Goal: Information Seeking & Learning: Learn about a topic

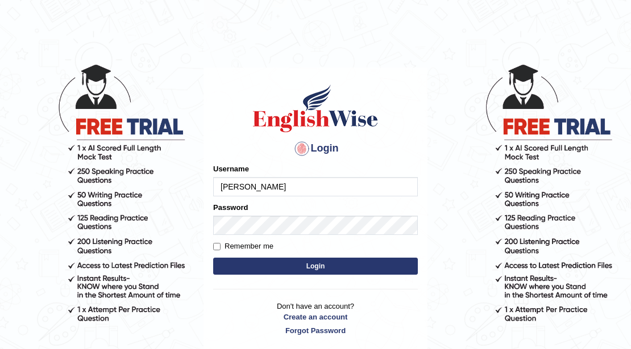
click at [275, 177] on input "Rebecca" at bounding box center [315, 186] width 205 height 19
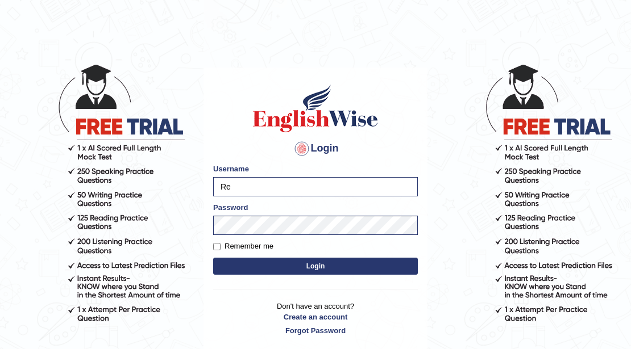
type input "R"
type input "Zubaria7"
click at [213, 258] on button "Login" at bounding box center [315, 266] width 205 height 17
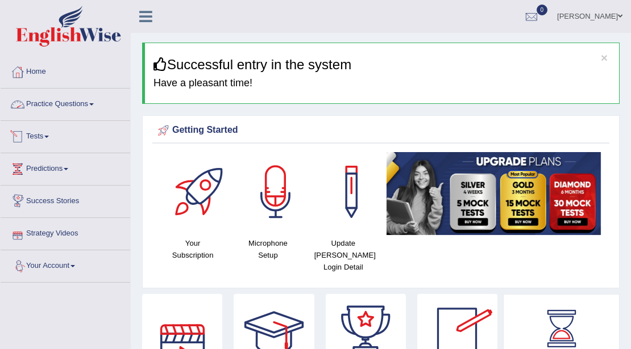
click at [75, 105] on link "Practice Questions" at bounding box center [66, 103] width 130 height 28
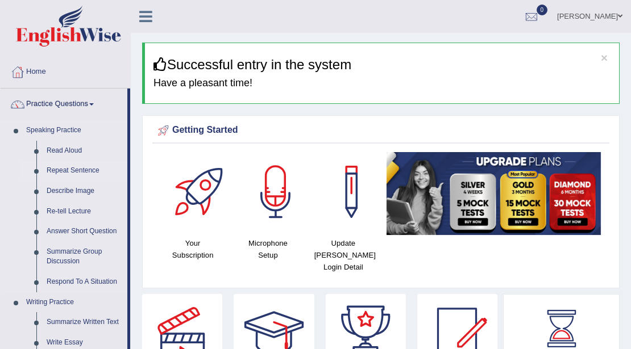
click at [77, 169] on link "Repeat Sentence" at bounding box center [84, 171] width 86 height 20
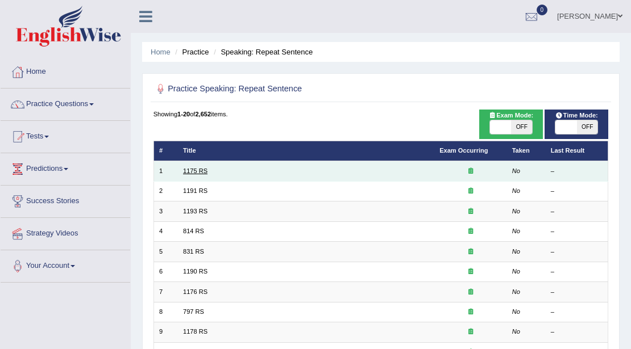
click at [201, 172] on link "1175 RS" at bounding box center [195, 171] width 24 height 7
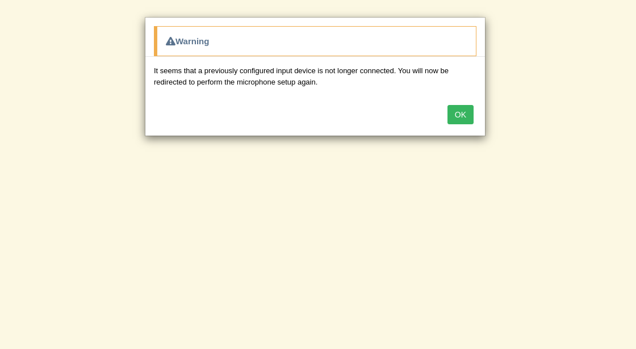
click at [466, 111] on button "OK" at bounding box center [461, 114] width 26 height 19
